Goal: Communication & Community: Answer question/provide support

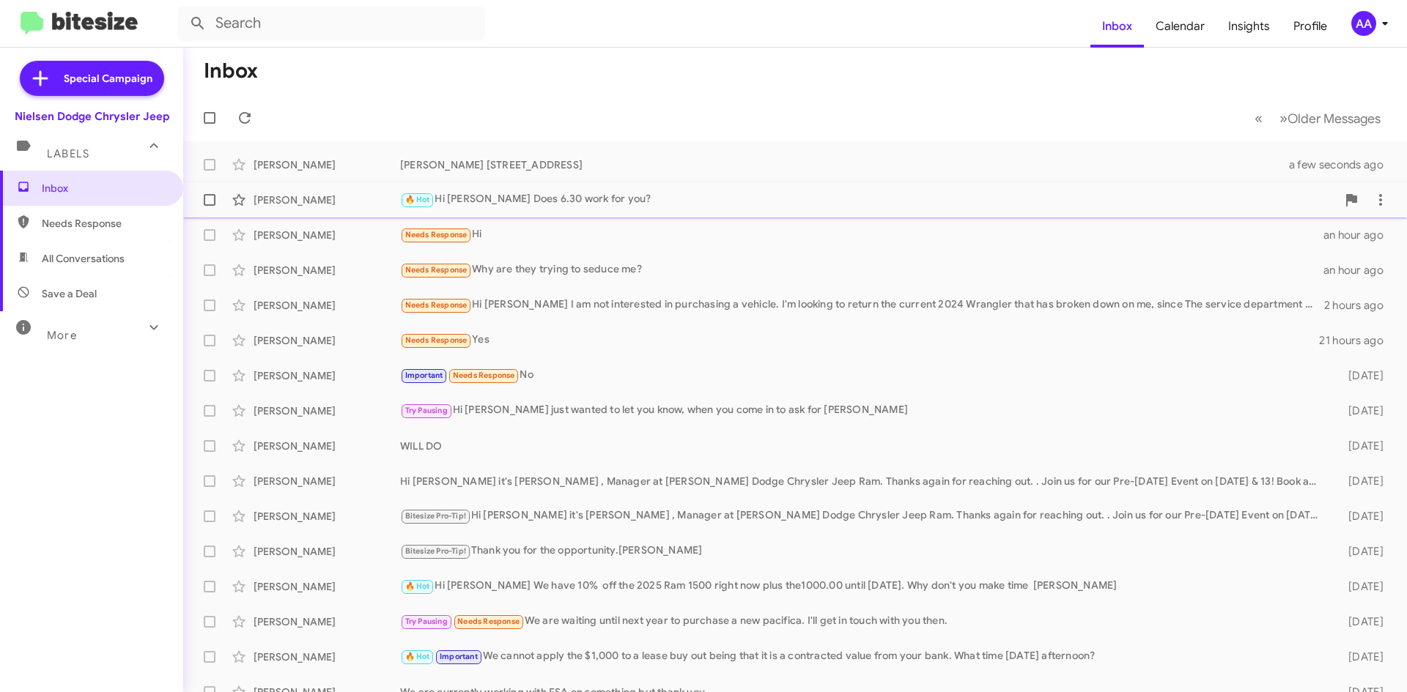
click at [650, 197] on div "🔥 Hot Hi [PERSON_NAME] Does 6.30 work for you?" at bounding box center [868, 199] width 936 height 17
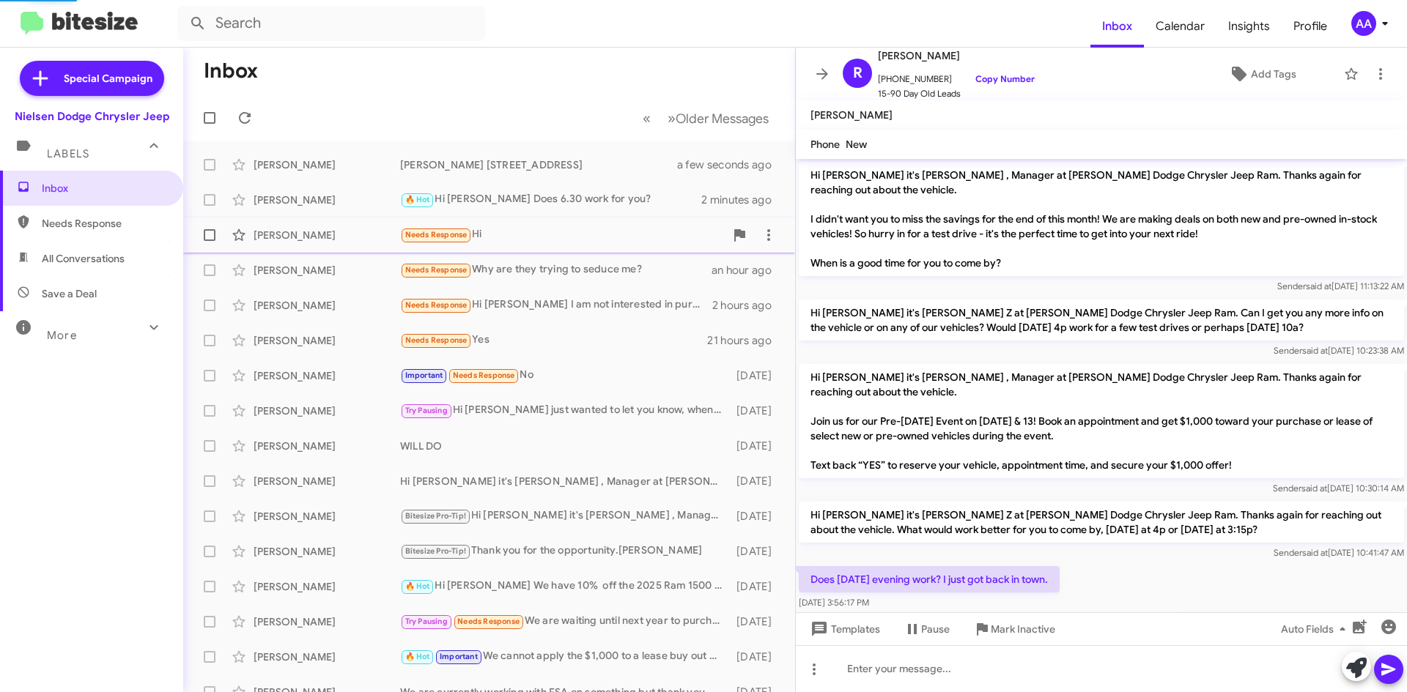
scroll to position [43, 0]
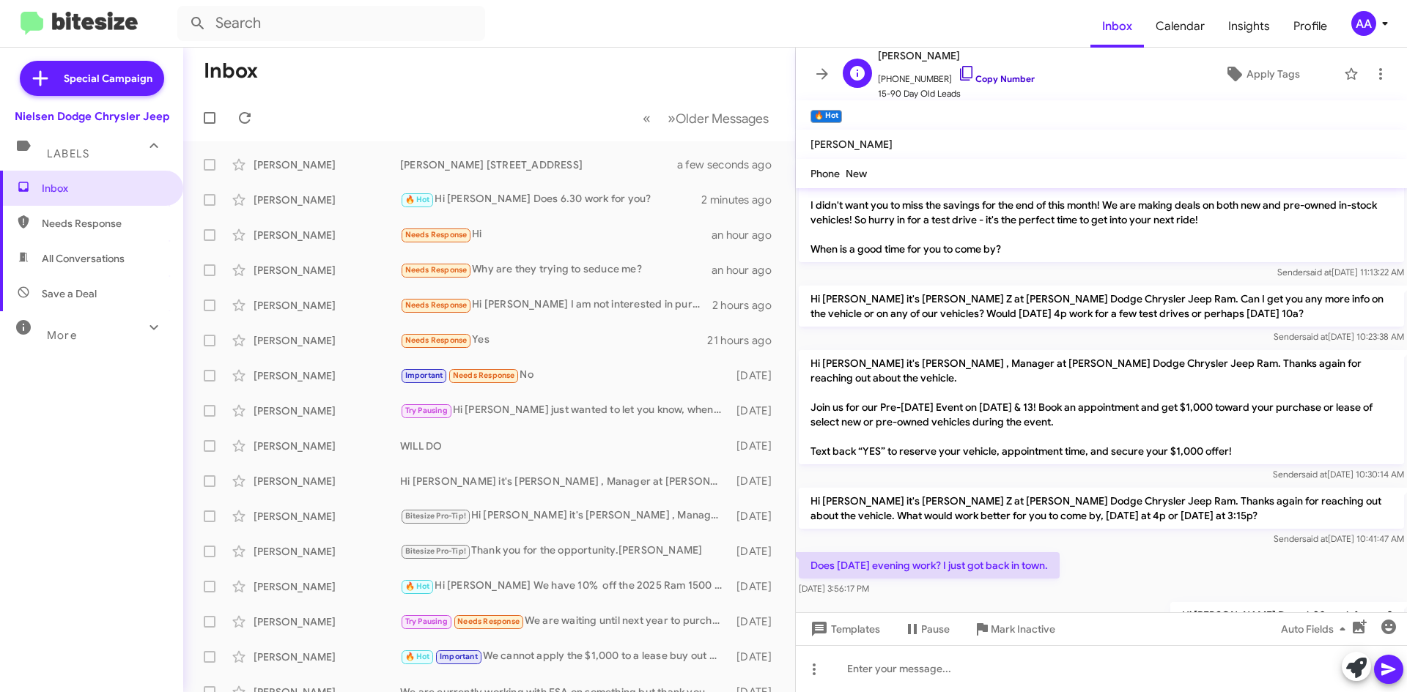
click at [1001, 79] on link "Copy Number" at bounding box center [996, 78] width 77 height 11
click at [826, 75] on icon at bounding box center [822, 73] width 12 height 11
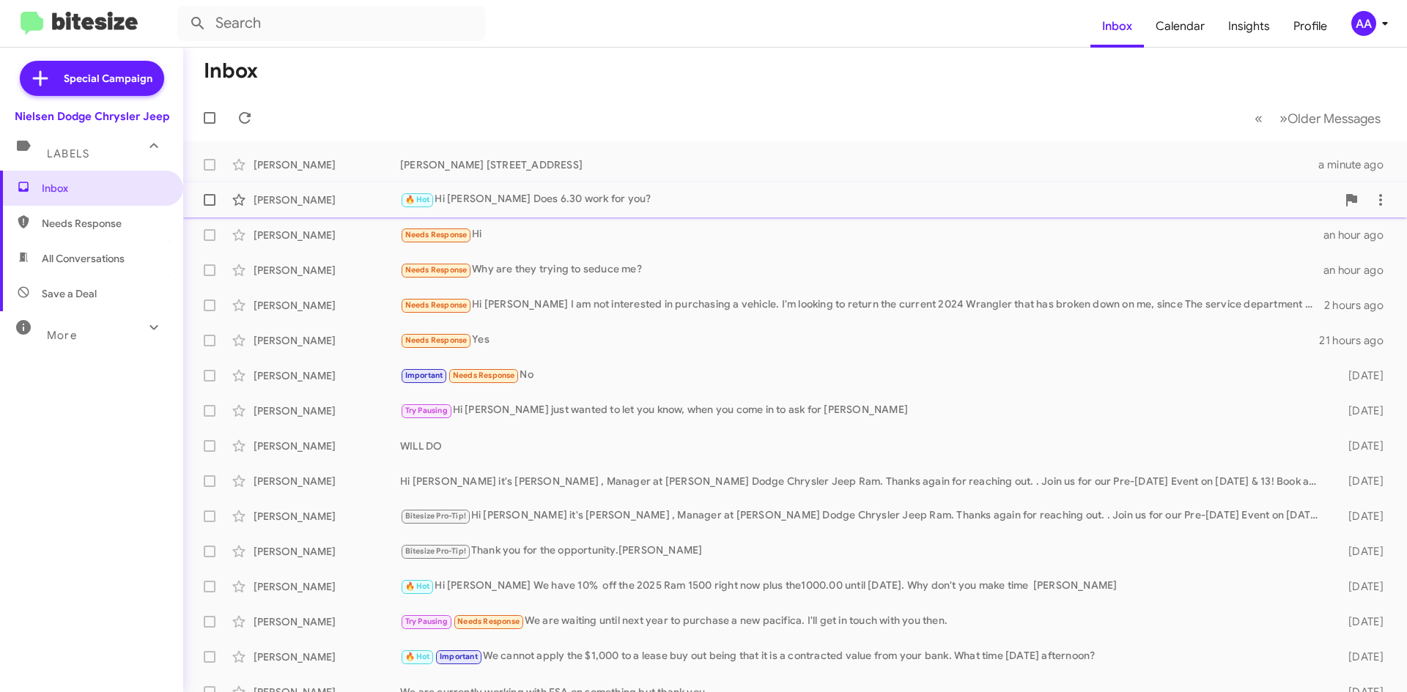
click at [551, 191] on div "[PERSON_NAME] 🔥 Hot Hi [PERSON_NAME] Does 6.30 work for you? 2 minutes ago" at bounding box center [795, 199] width 1200 height 29
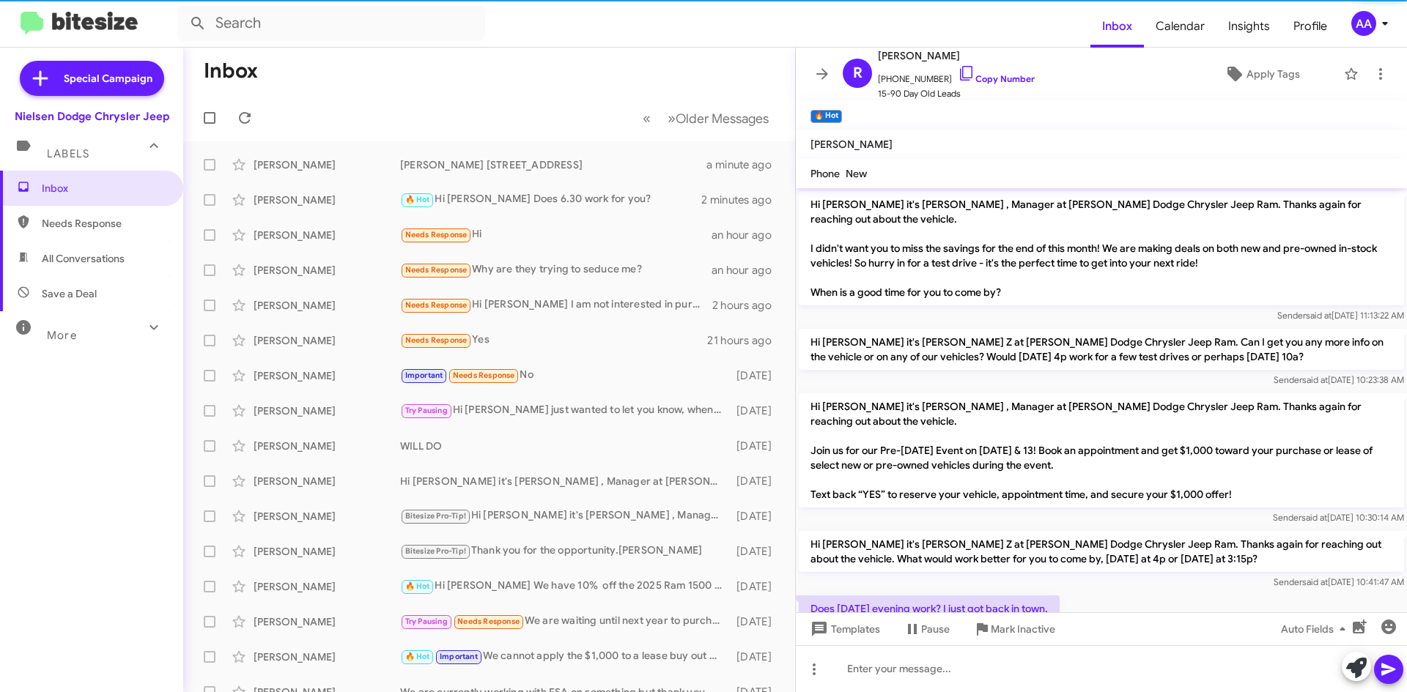
scroll to position [43, 0]
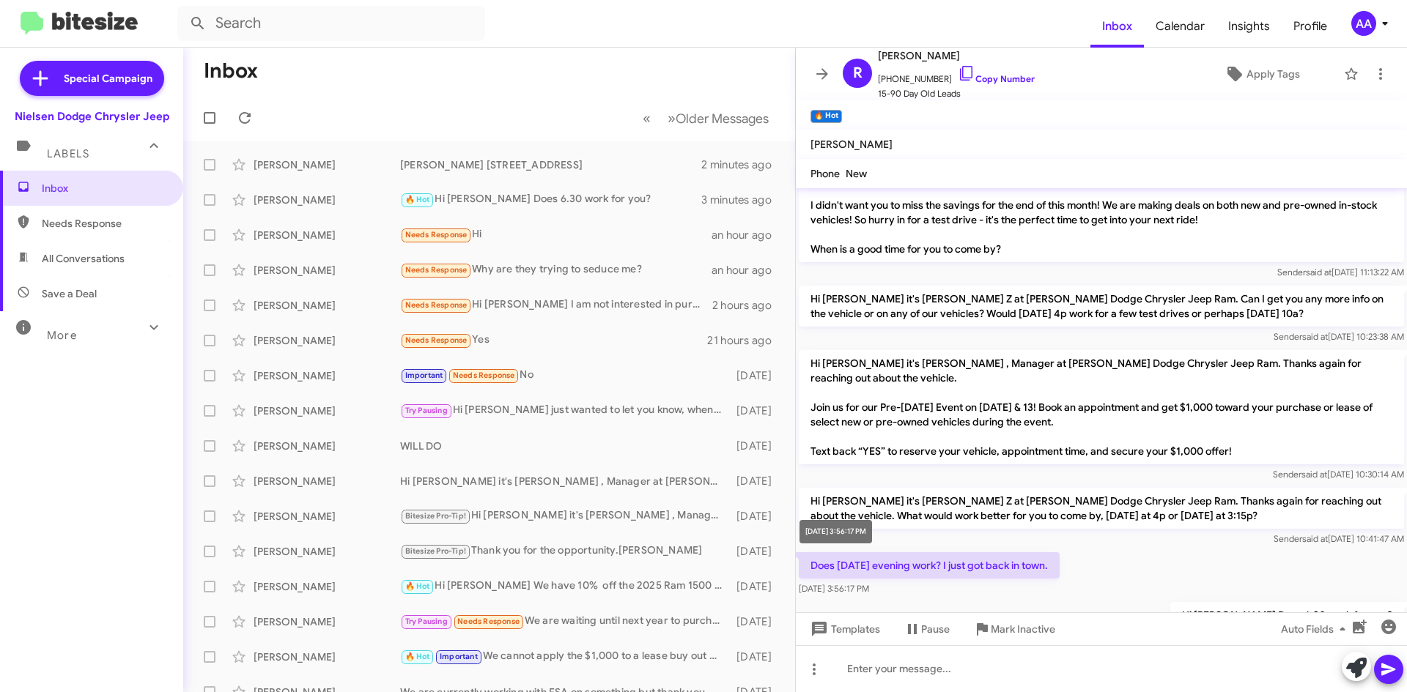
click at [866, 541] on div "[DATE] 3:56:17 PM" at bounding box center [835, 531] width 73 height 23
click at [965, 552] on p "Does [DATE] evening work? I just got back in town." at bounding box center [929, 565] width 261 height 26
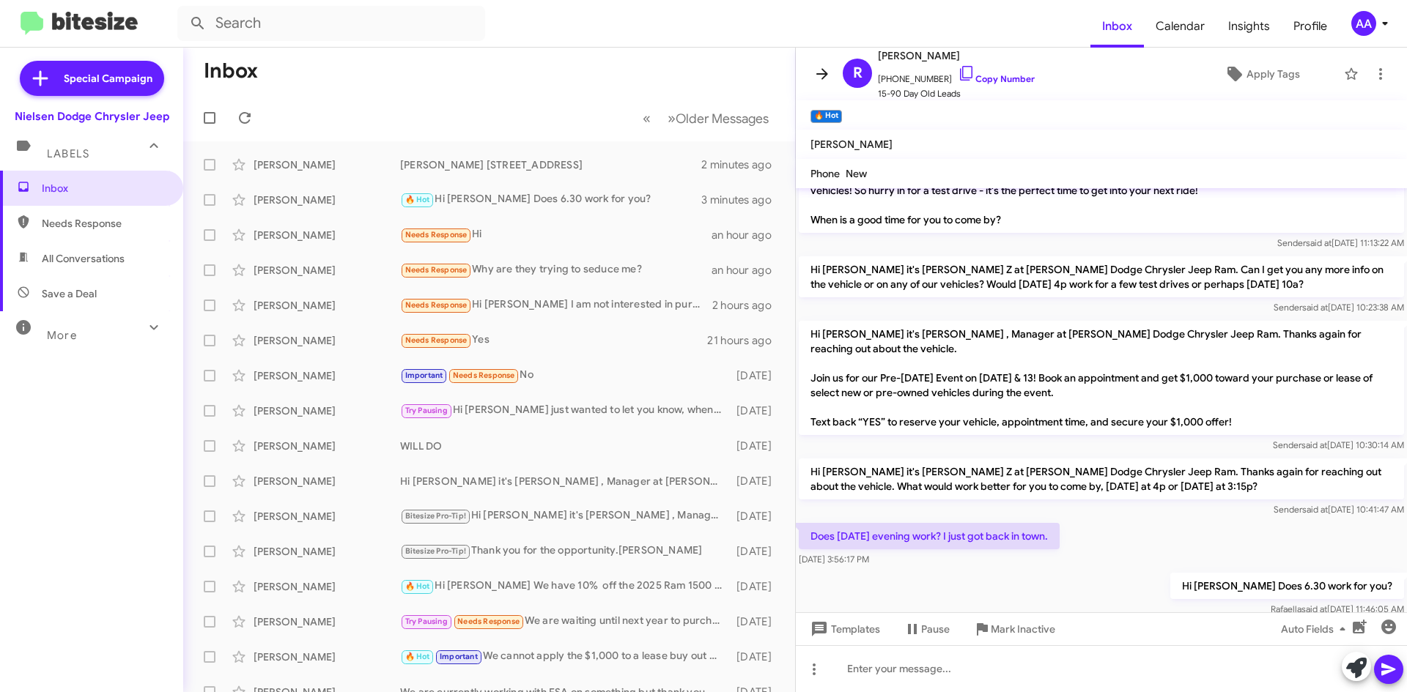
click at [826, 70] on icon at bounding box center [822, 74] width 18 height 18
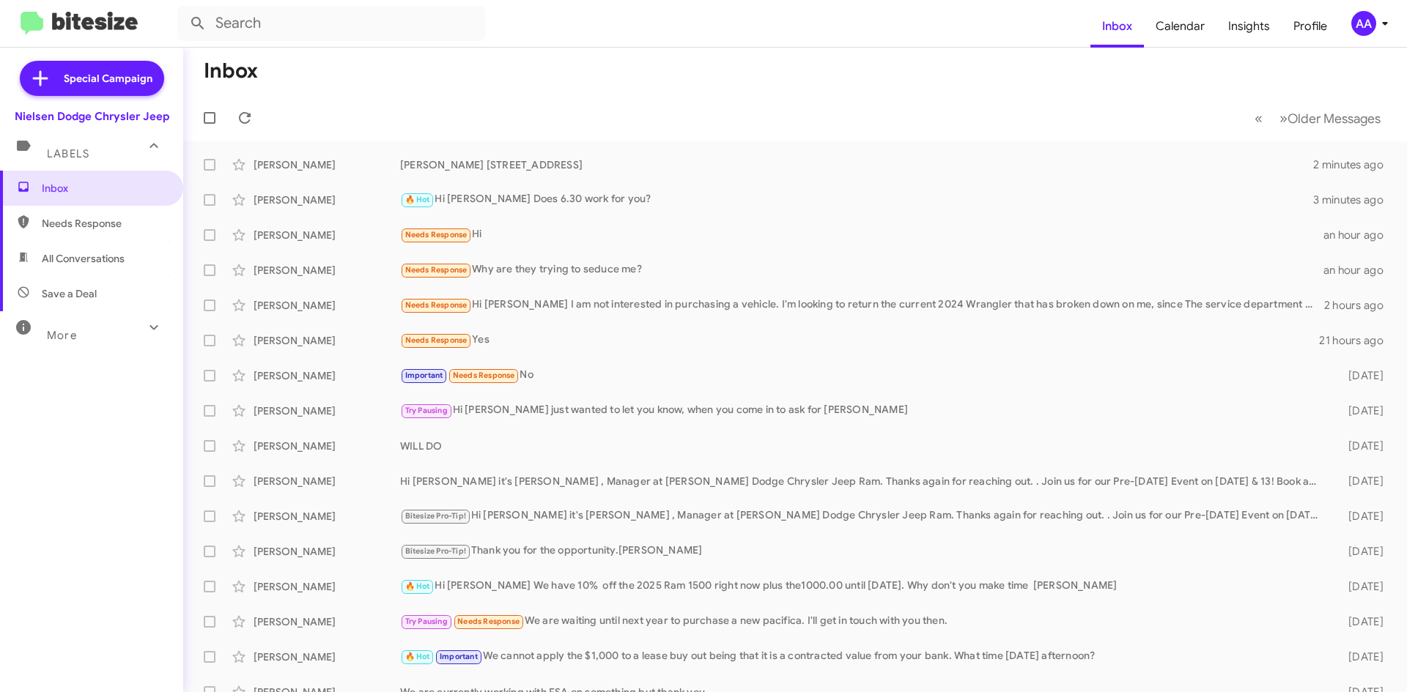
click at [53, 260] on span "All Conversations" at bounding box center [83, 258] width 83 height 15
type input "in:all-conversations"
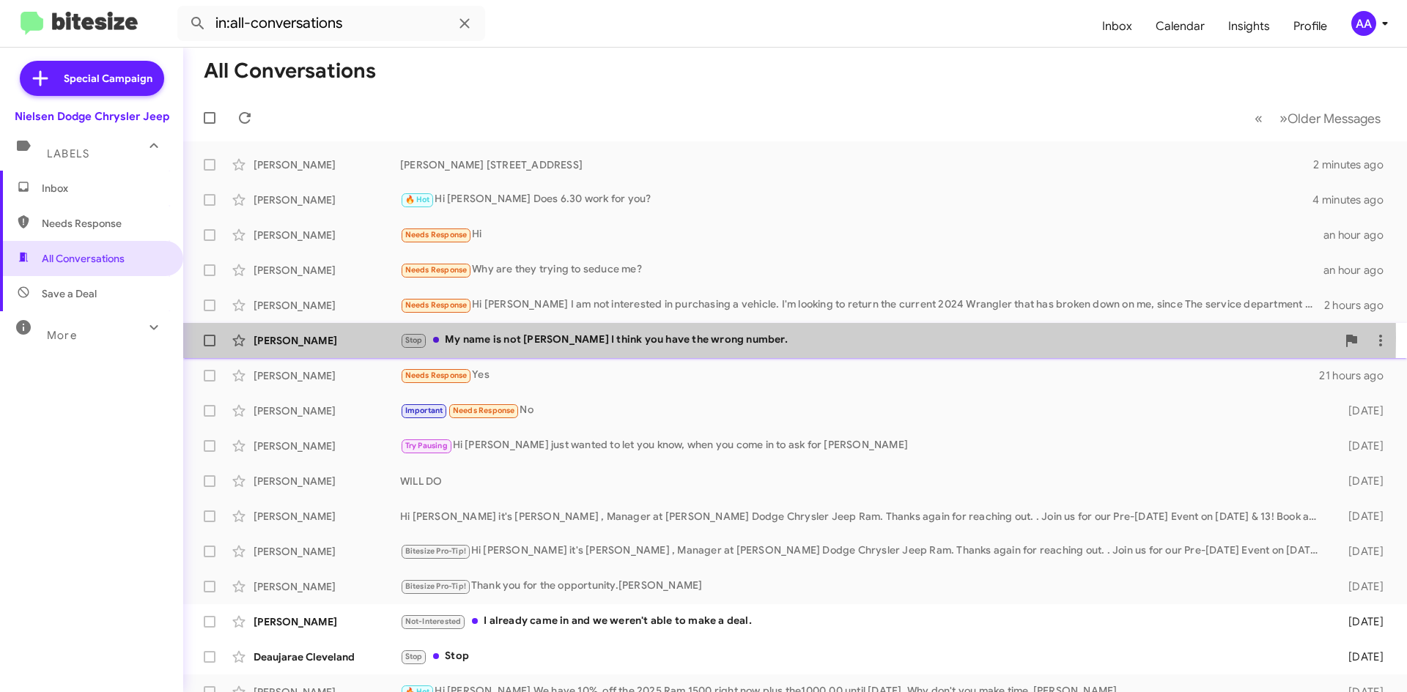
click at [535, 337] on div "Stop My name is not [PERSON_NAME] I think you have the wrong number." at bounding box center [868, 340] width 936 height 17
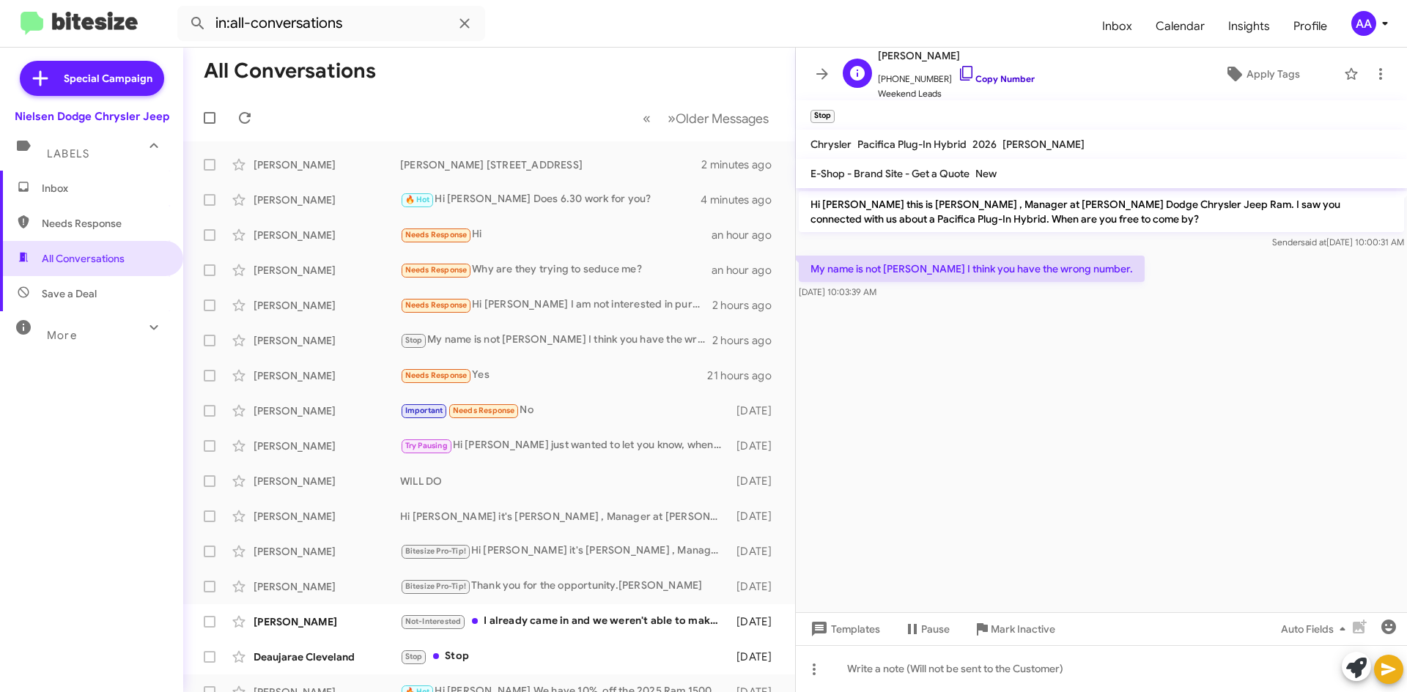
click at [990, 81] on link "Copy Number" at bounding box center [996, 78] width 77 height 11
click at [1275, 72] on span "Apply Tags" at bounding box center [1272, 74] width 53 height 26
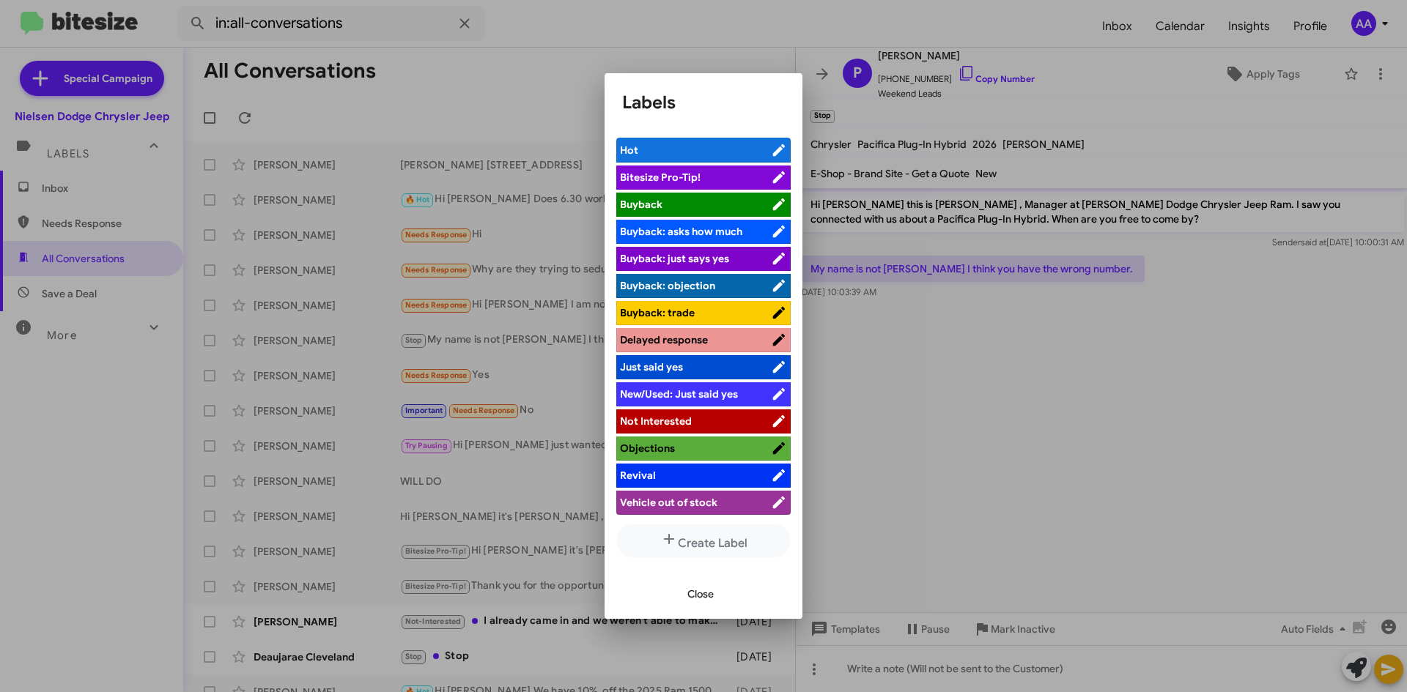
click at [681, 426] on span "Not Interested" at bounding box center [656, 421] width 72 height 13
click at [814, 64] on div at bounding box center [703, 346] width 1407 height 692
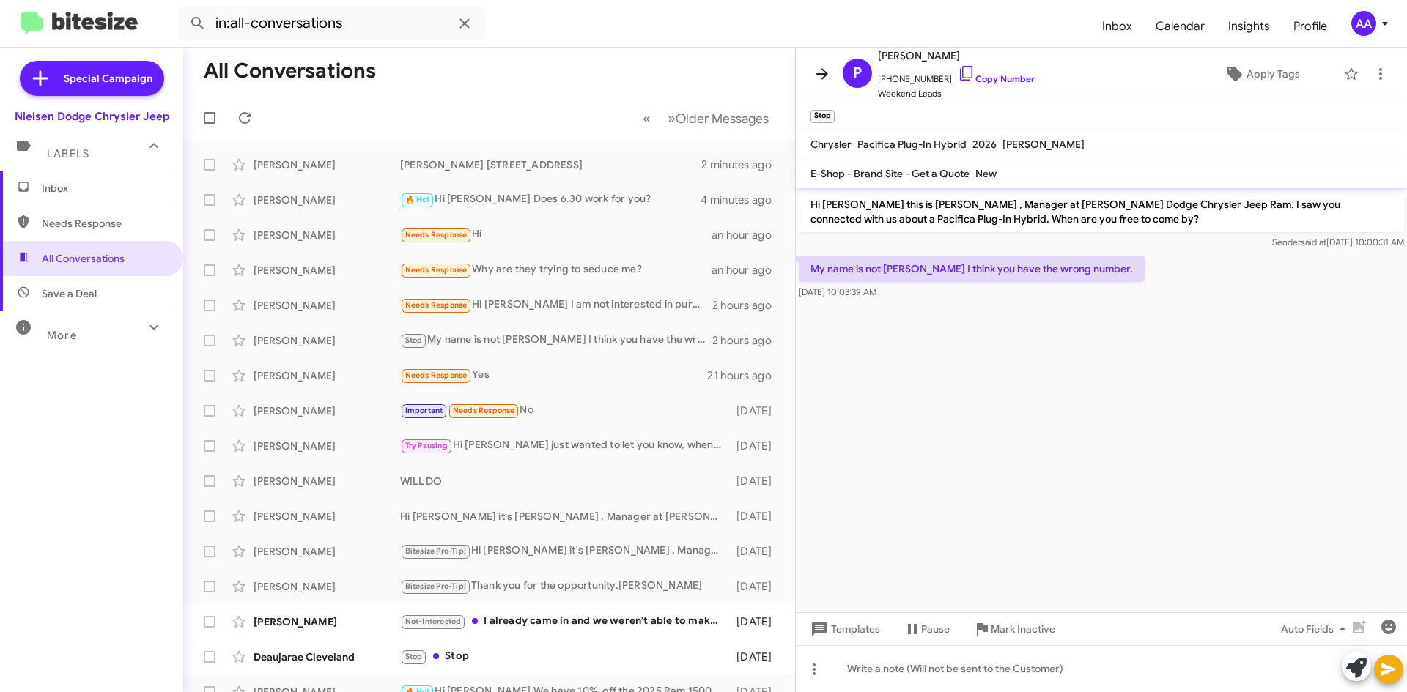
click at [826, 68] on icon at bounding box center [822, 74] width 18 height 18
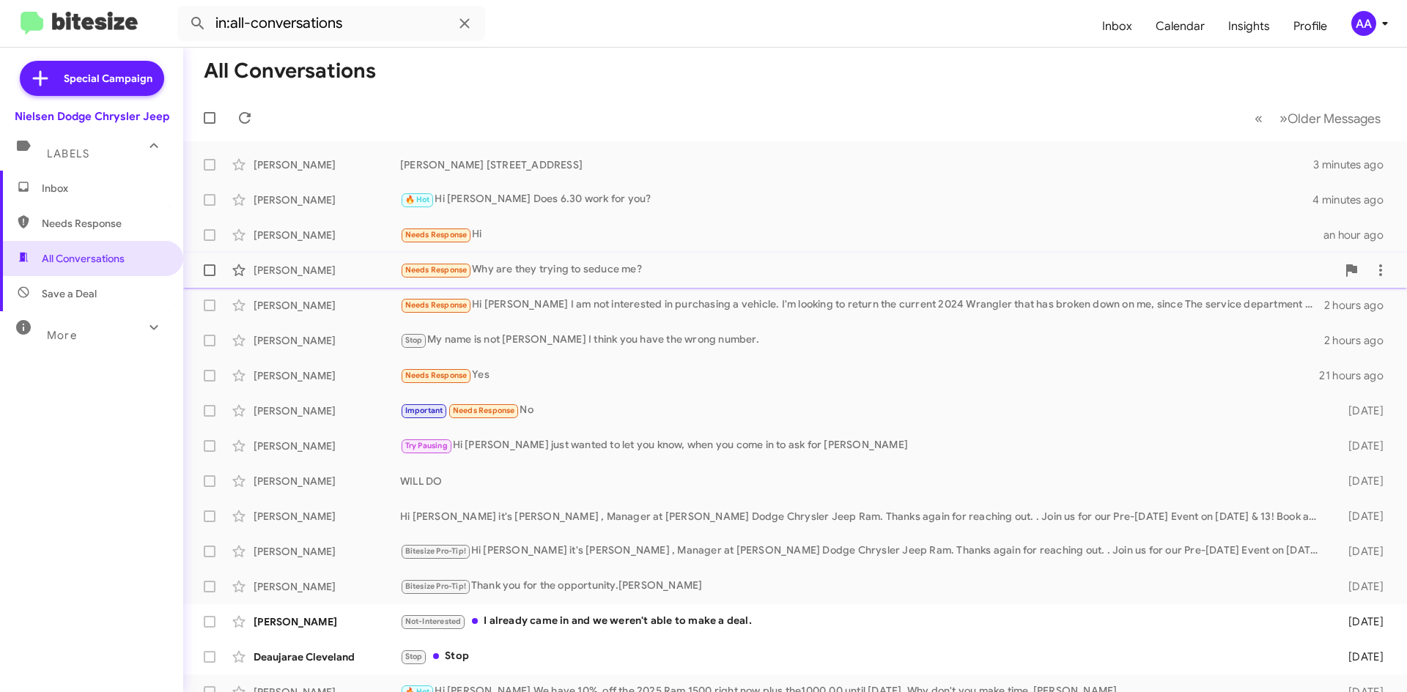
click at [618, 268] on div "Needs Response Why are they trying to seduce me?" at bounding box center [868, 270] width 936 height 17
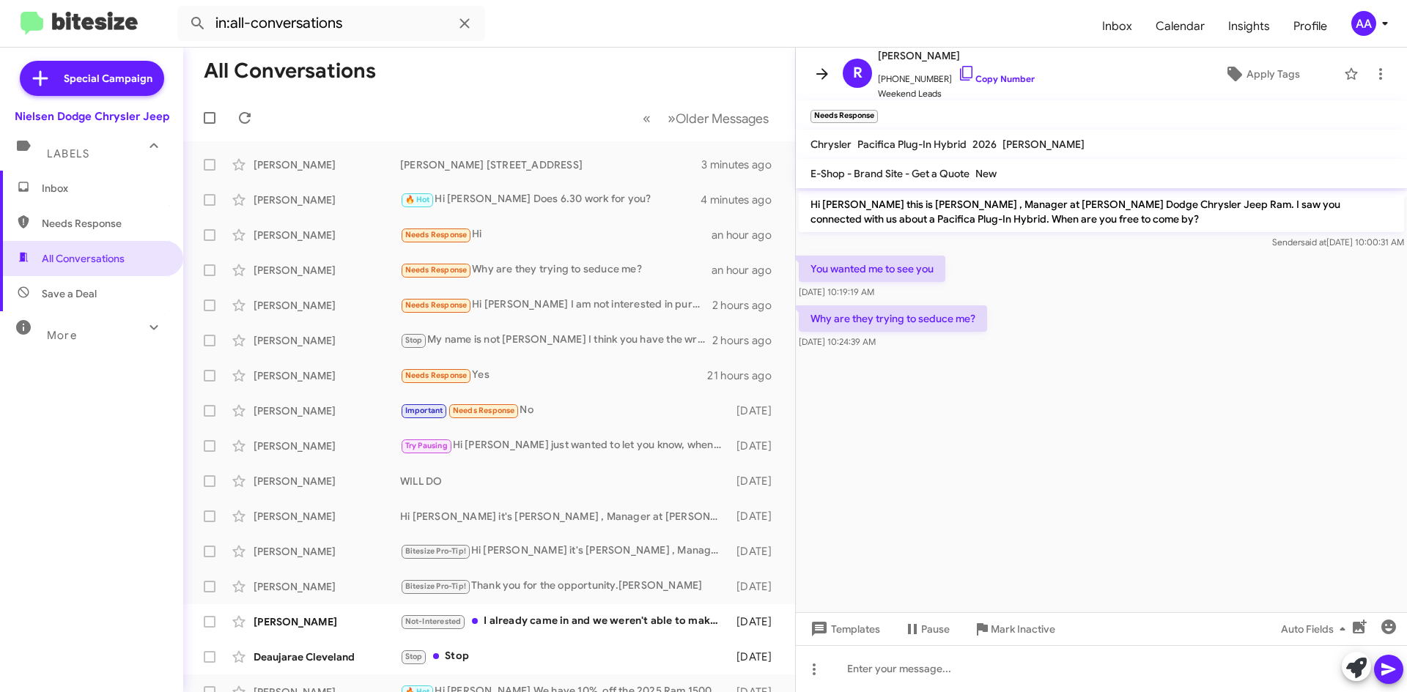
click at [826, 77] on icon at bounding box center [822, 74] width 18 height 18
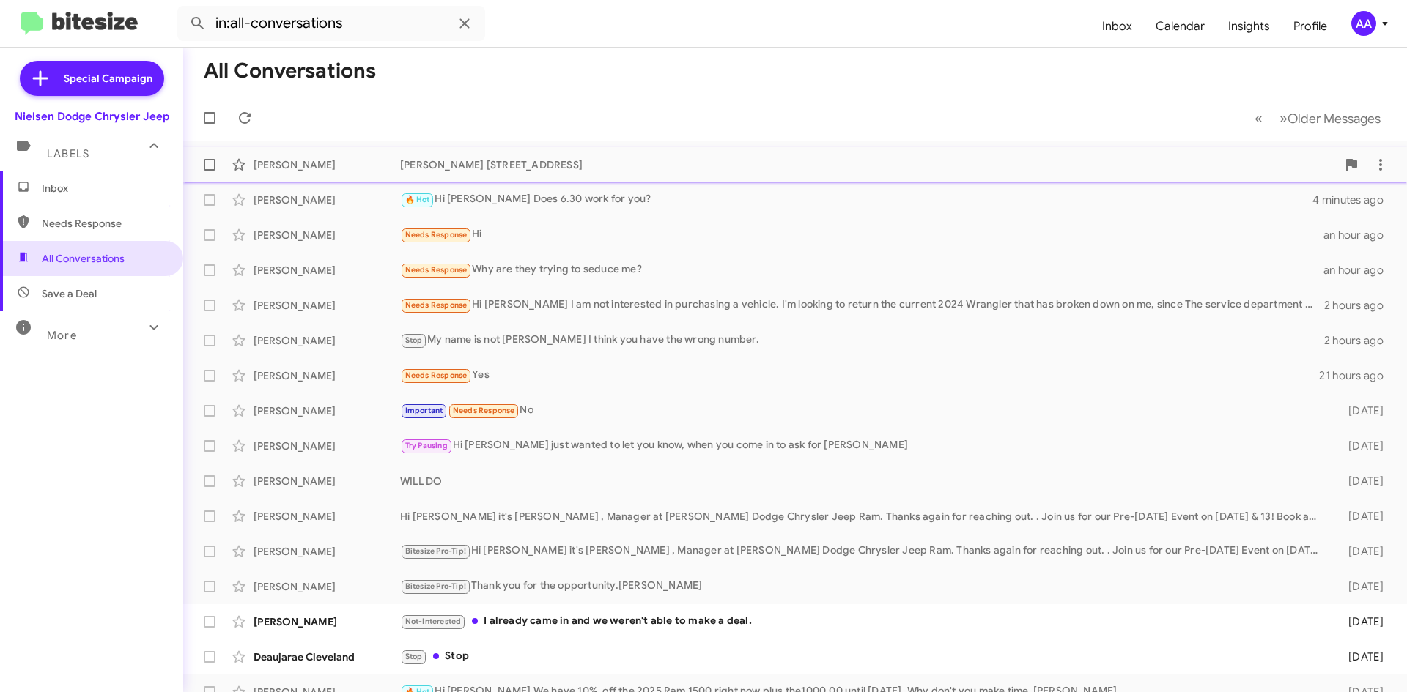
click at [692, 159] on div "[PERSON_NAME] [STREET_ADDRESS]" at bounding box center [868, 165] width 936 height 15
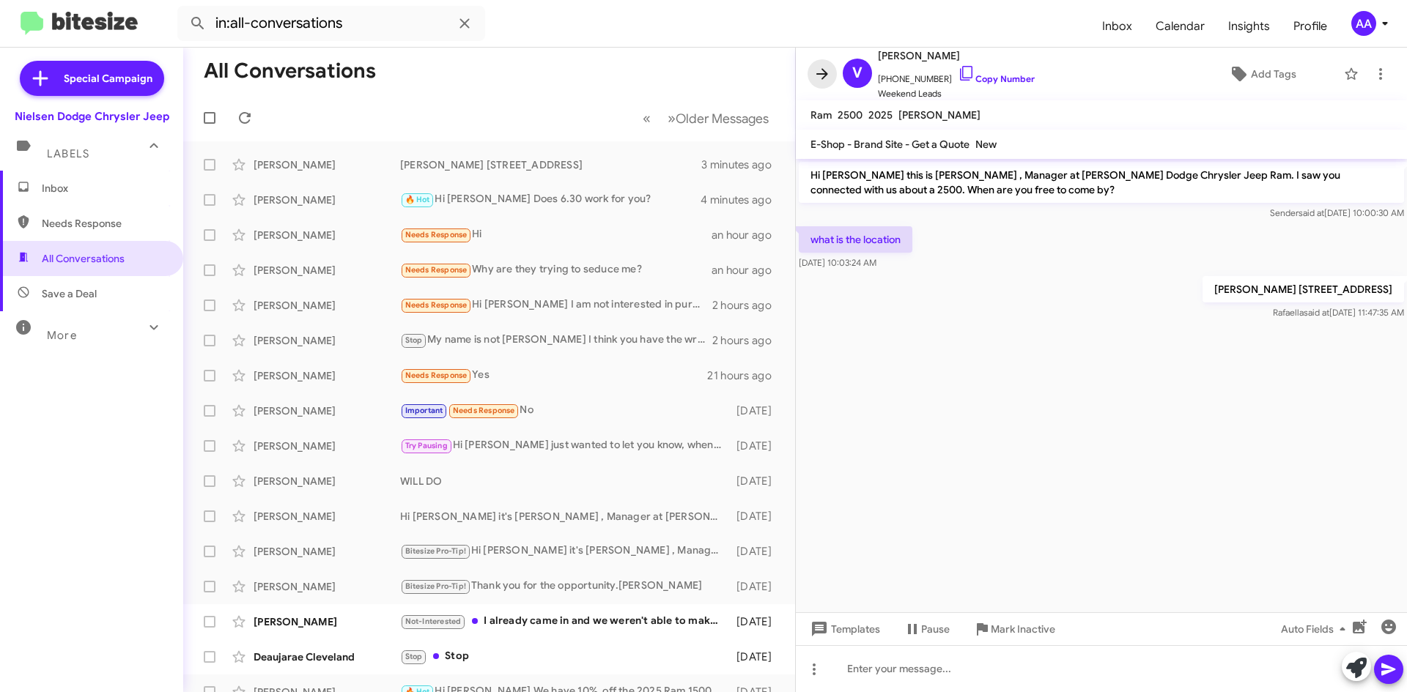
click at [818, 70] on icon at bounding box center [822, 74] width 18 height 18
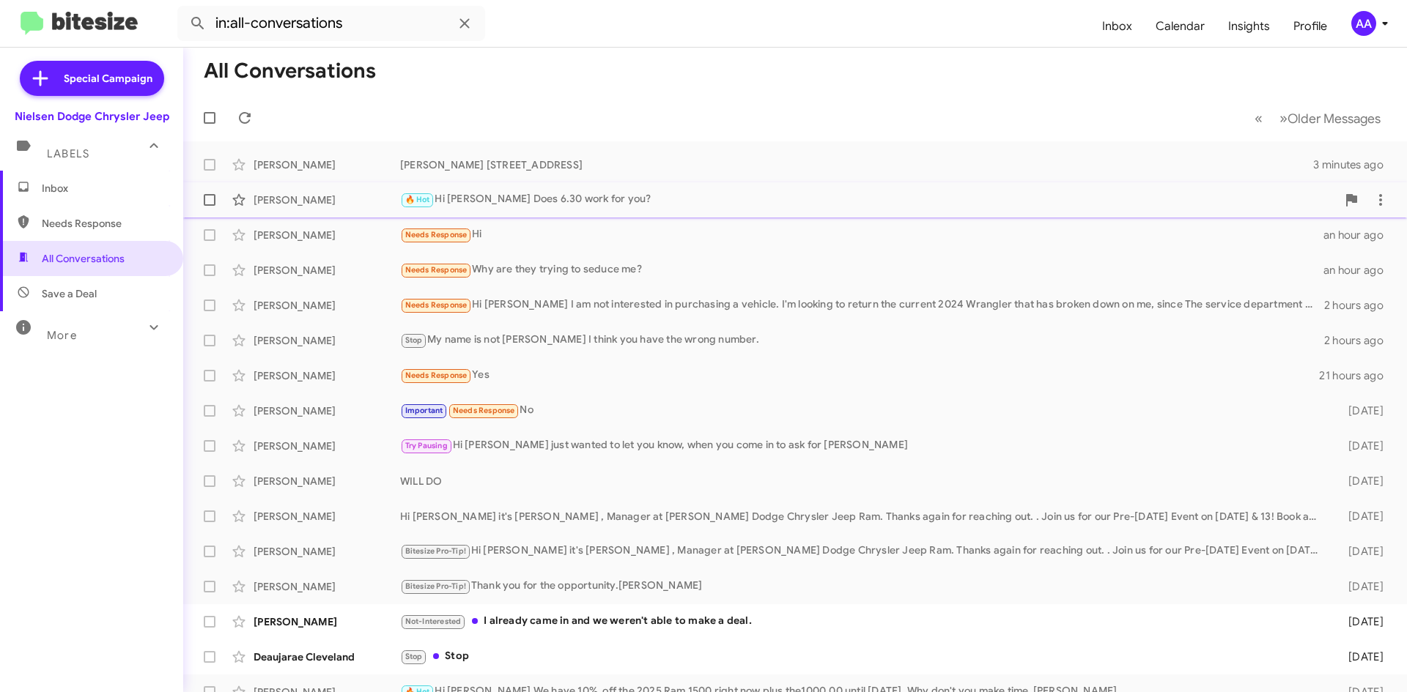
click at [655, 201] on div "🔥 Hot Hi [PERSON_NAME] Does 6.30 work for you?" at bounding box center [868, 199] width 936 height 17
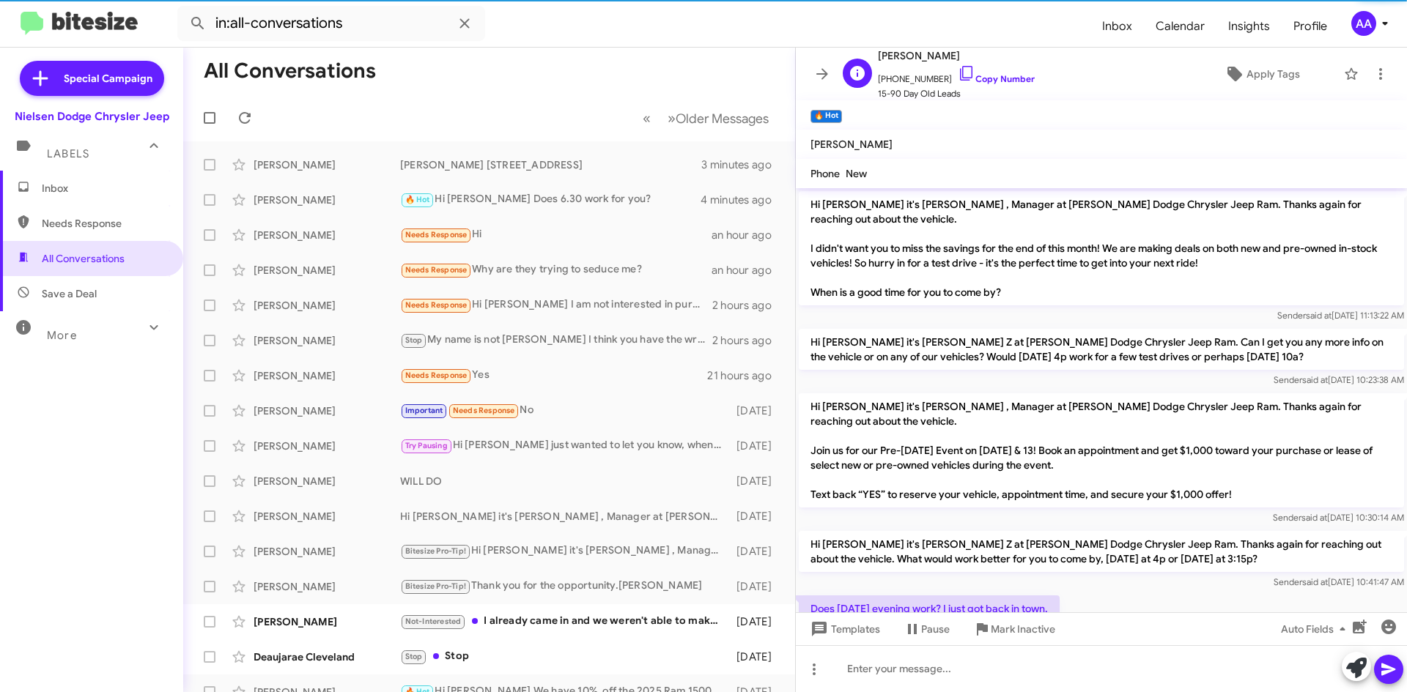
scroll to position [73, 0]
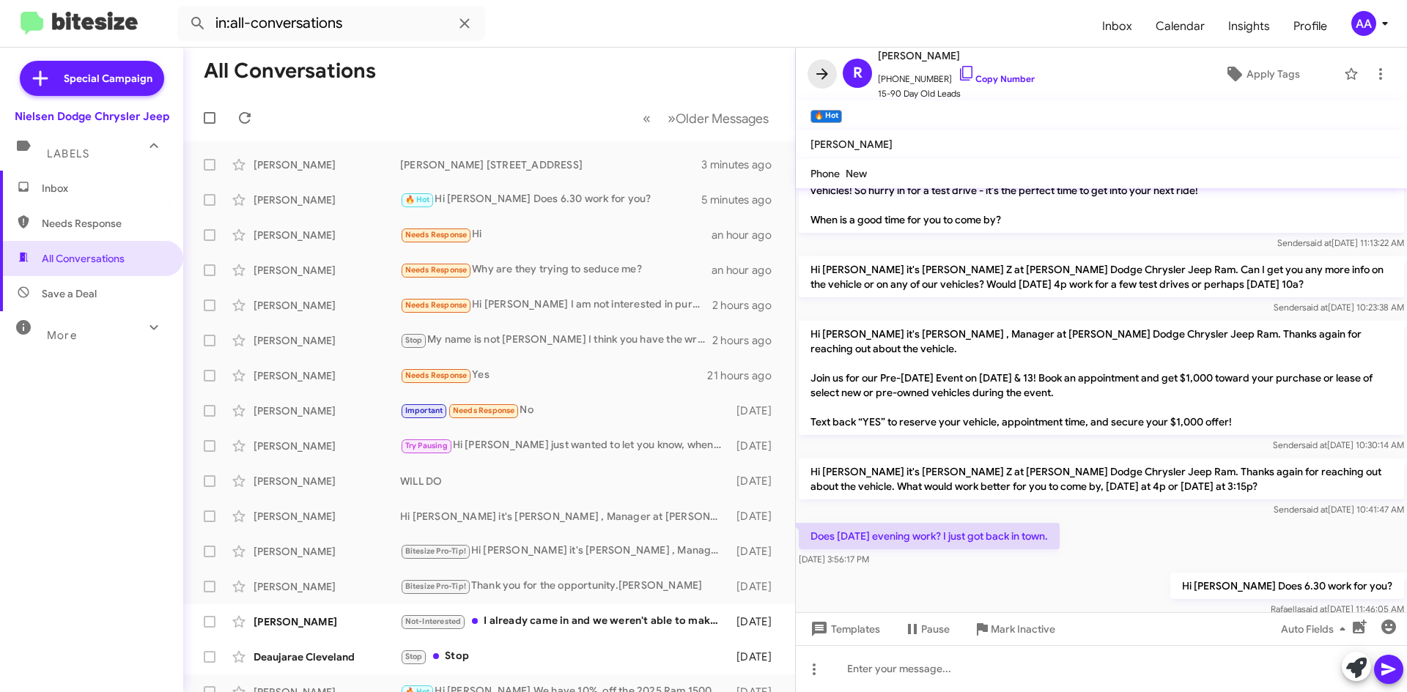
click at [816, 75] on icon at bounding box center [822, 74] width 18 height 18
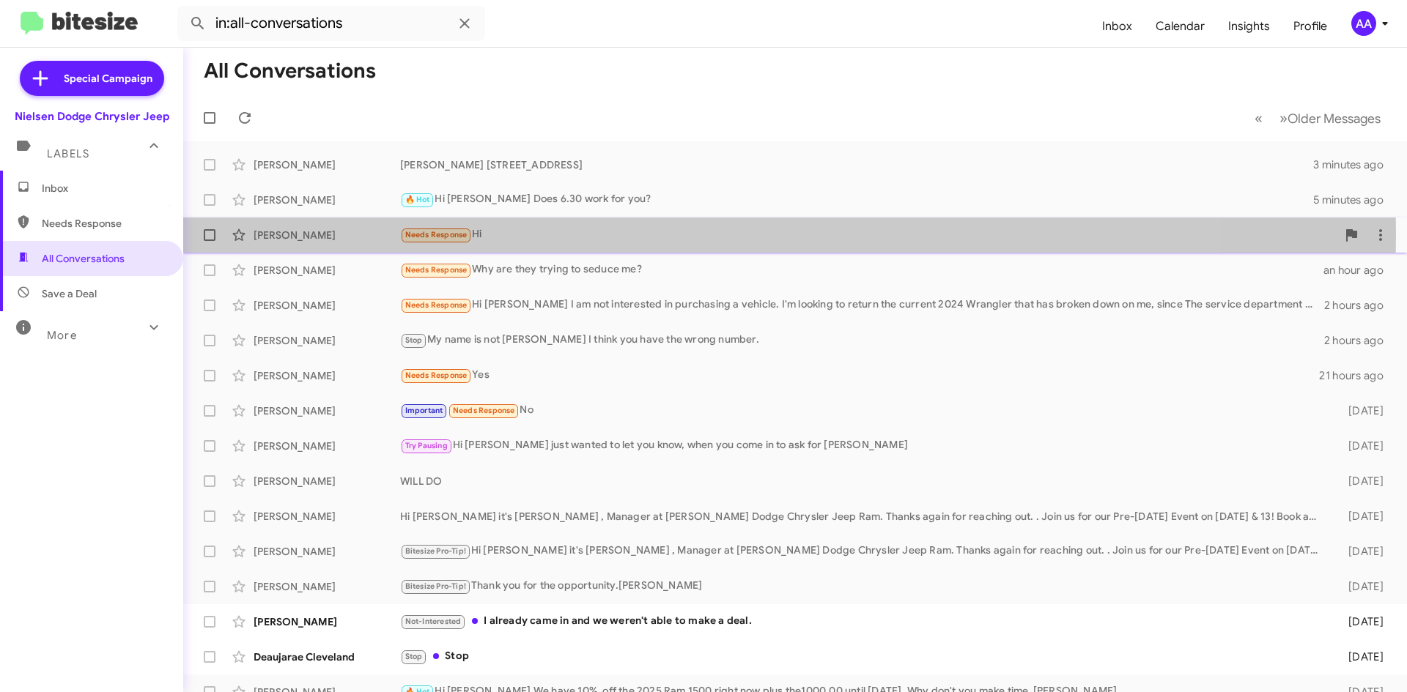
click at [563, 235] on div "Needs Response Hi" at bounding box center [868, 234] width 936 height 17
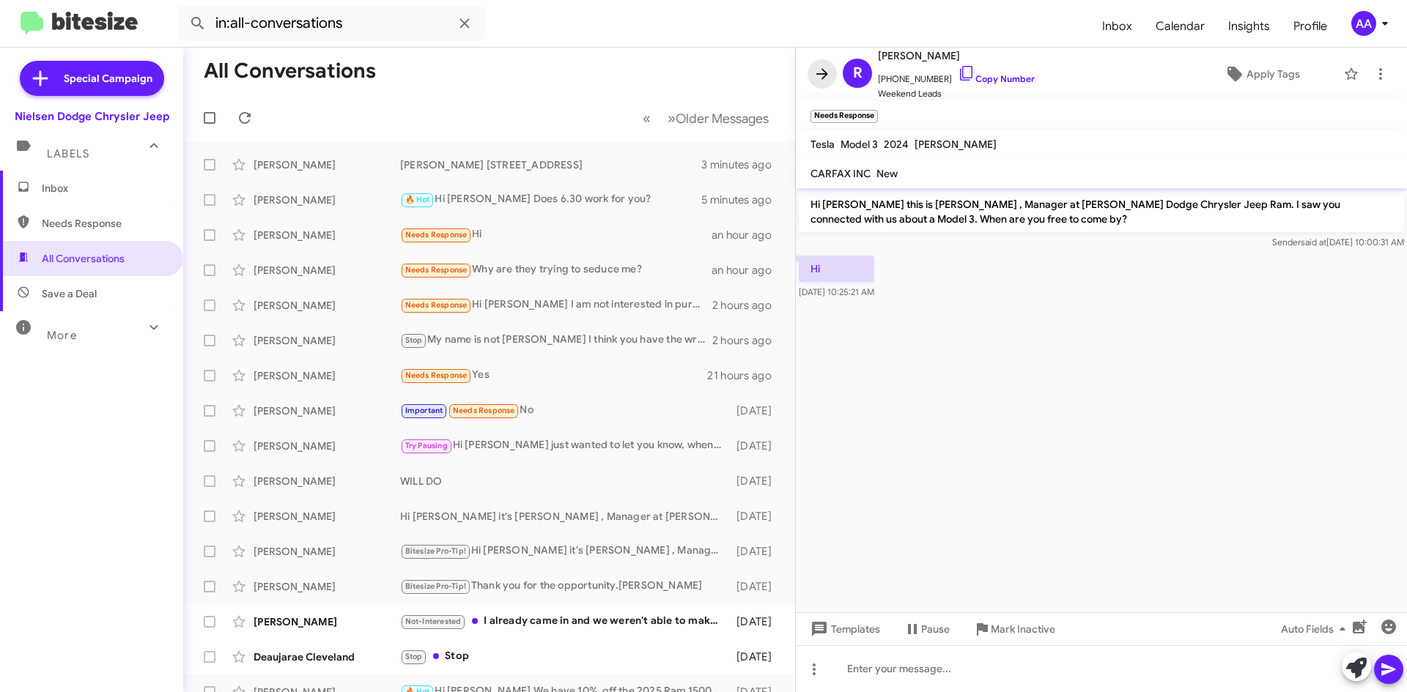
click at [821, 74] on icon at bounding box center [822, 73] width 12 height 11
